Goal: Ask a question

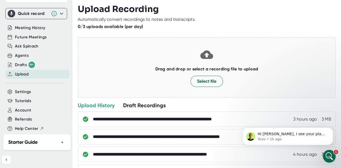
scroll to position [1, 0]
click at [25, 53] on div "Agents" at bounding box center [22, 56] width 14 height 6
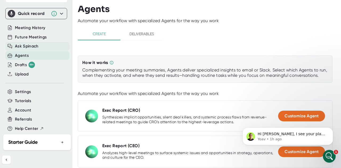
click at [24, 44] on span "Ask Spinach" at bounding box center [27, 46] width 24 height 6
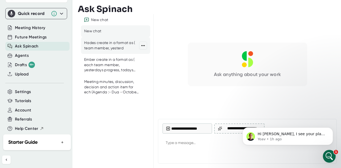
click at [111, 48] on div "Hades create in a format as ( team member, yesterd" at bounding box center [111, 45] width 55 height 10
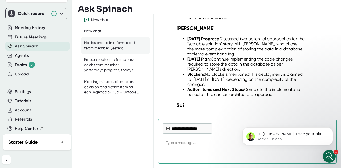
scroll to position [9091, 0]
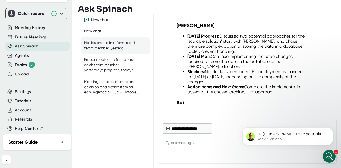
type textarea "x"
